Goal: Transaction & Acquisition: Download file/media

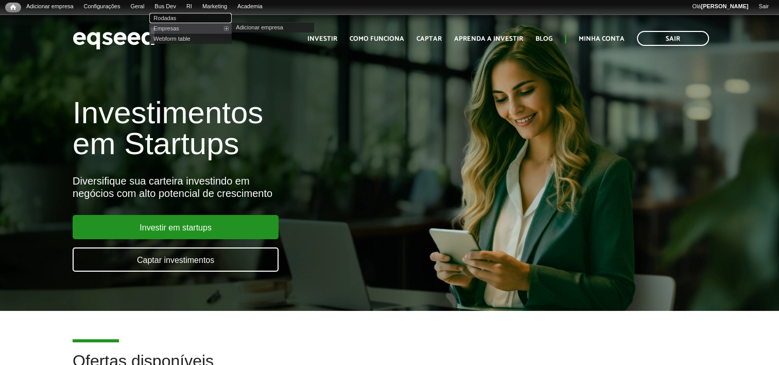
click at [179, 19] on link "Rodadas" at bounding box center [190, 18] width 82 height 10
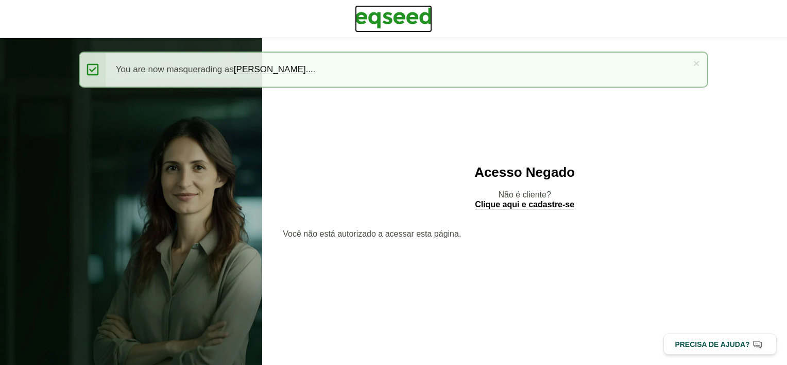
click at [417, 21] on img at bounding box center [393, 18] width 77 height 26
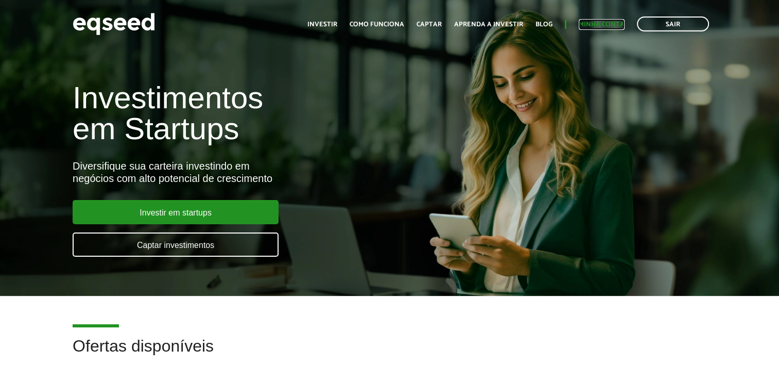
click at [591, 26] on link "Minha conta" at bounding box center [602, 24] width 46 height 7
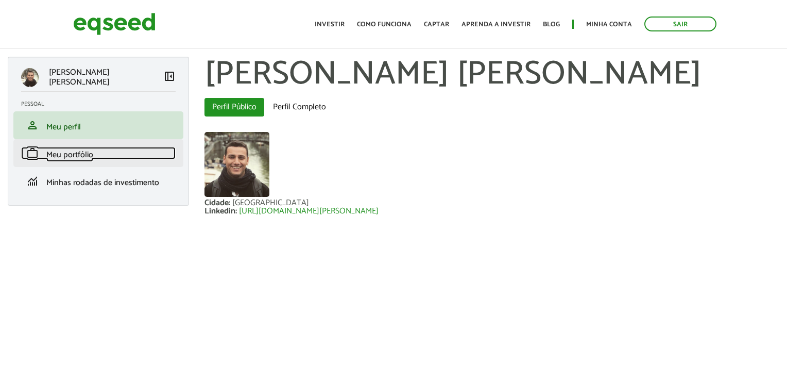
click at [131, 158] on link "work Meu portfólio" at bounding box center [98, 153] width 154 height 12
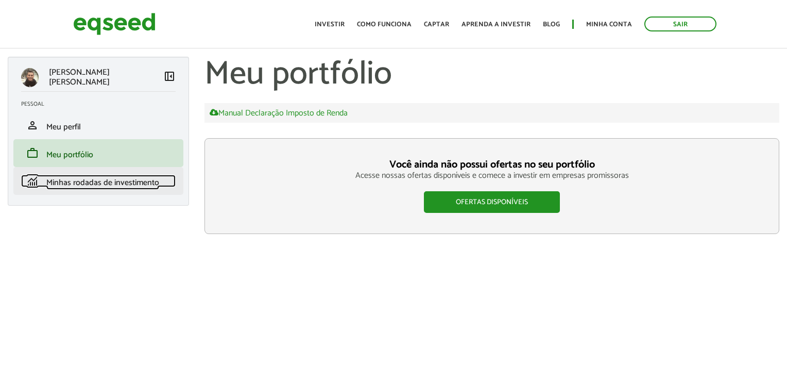
click at [79, 176] on span "Minhas rodadas de investimento" at bounding box center [102, 183] width 113 height 14
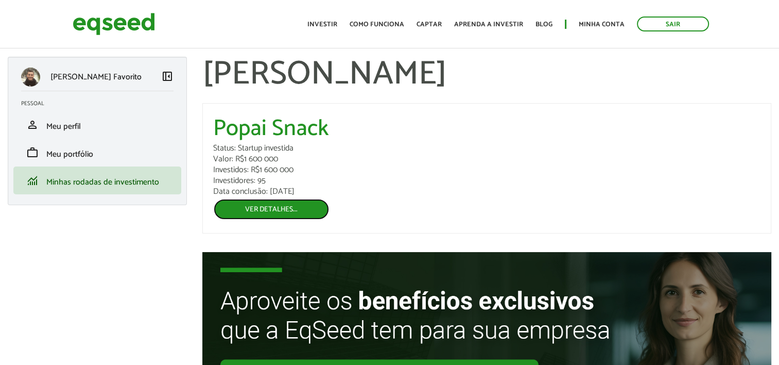
click at [276, 215] on link "Ver detalhes..." at bounding box center [271, 209] width 116 height 22
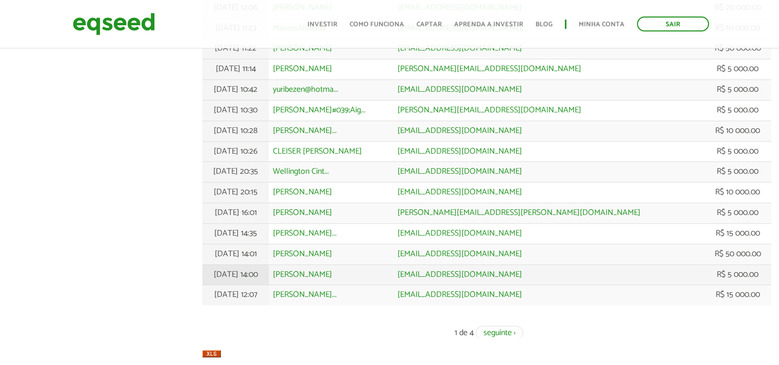
scroll to position [373, 0]
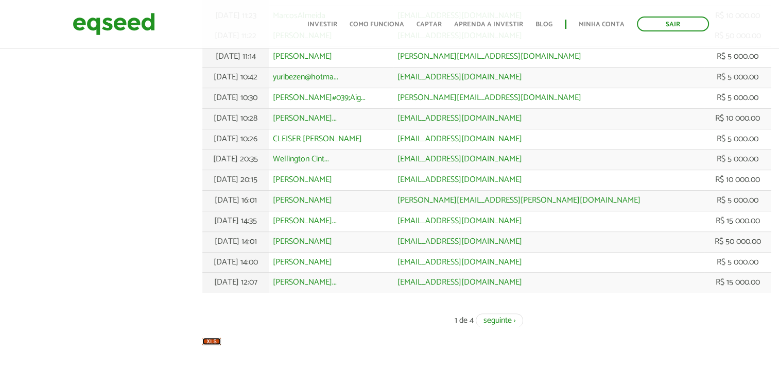
click at [208, 341] on img at bounding box center [211, 340] width 19 height 7
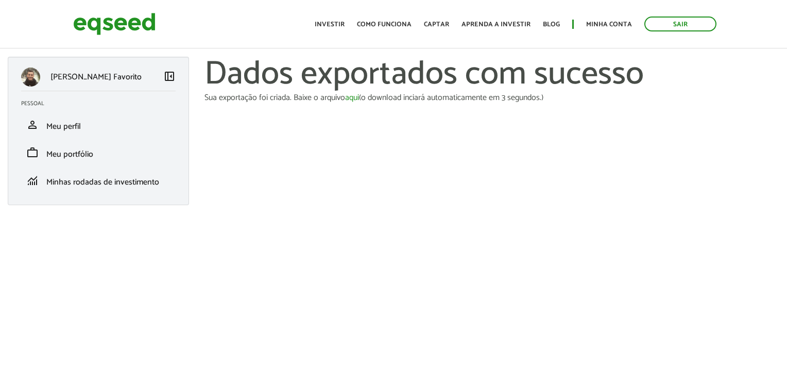
click at [239, 15] on div "Sair Toggle navigation Toggle navigation Início Investir Como funciona Captar A…" at bounding box center [392, 23] width 655 height 27
click at [665, 29] on link "Sair" at bounding box center [680, 23] width 72 height 15
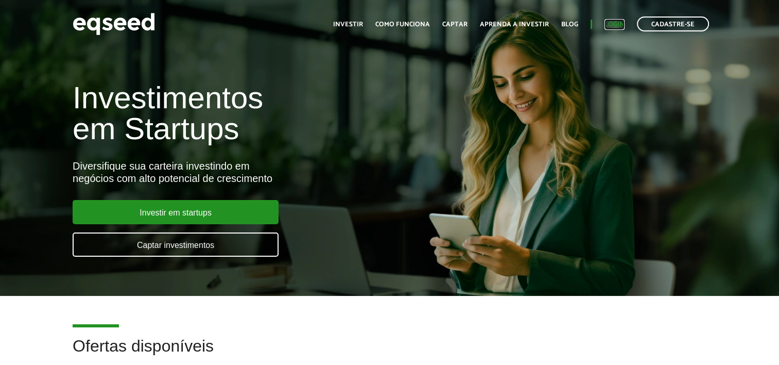
click at [609, 23] on link "Login" at bounding box center [614, 24] width 20 height 7
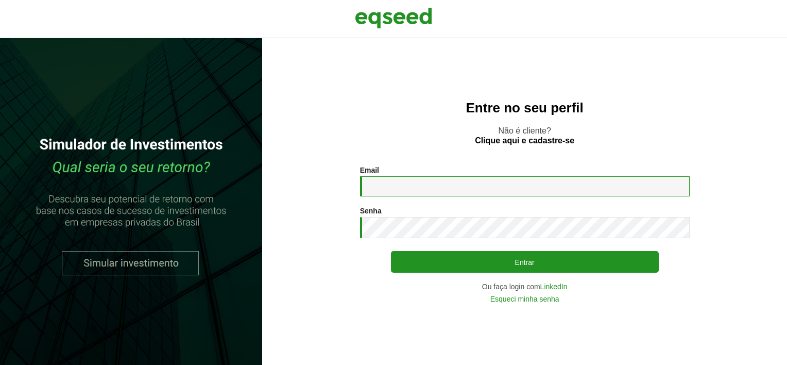
type input "**********"
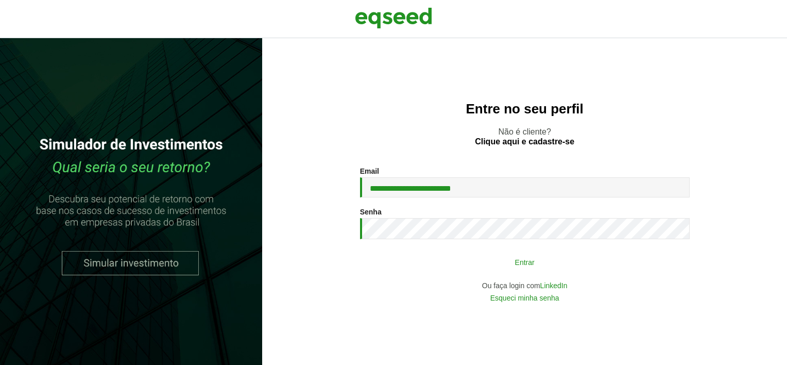
click at [429, 252] on button "Entrar" at bounding box center [525, 262] width 268 height 20
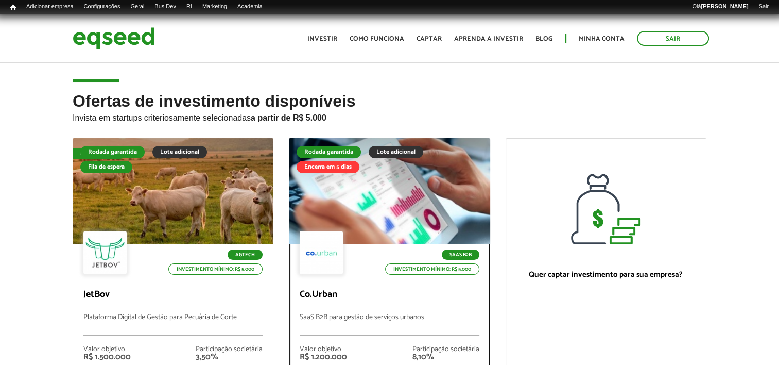
click at [381, 302] on div "SaaS B2B Investimento mínimo: R$ 5.000 Co.Urban SaaS B2B para gestão de serviço…" at bounding box center [389, 322] width 200 height 157
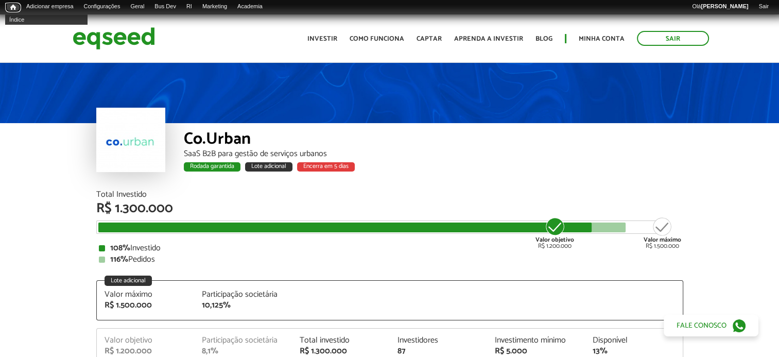
click at [11, 8] on span "Início" at bounding box center [13, 7] width 6 height 7
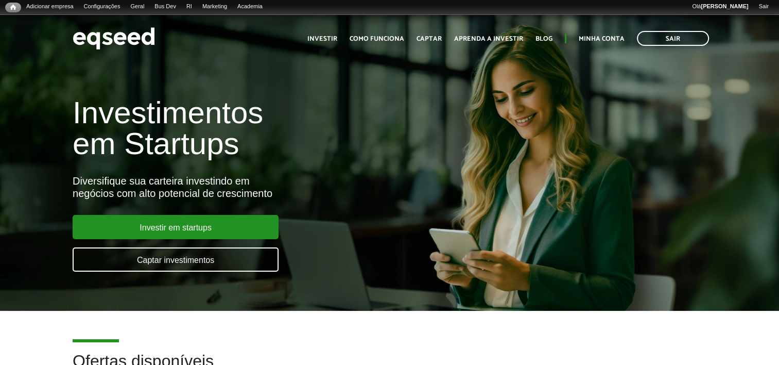
drag, startPoint x: 648, startPoint y: 114, endPoint x: 674, endPoint y: 85, distance: 38.7
click at [657, 108] on div "Investimentos em Startups Diversifique sua carteira investindo em negócios com …" at bounding box center [389, 178] width 779 height 203
